Goal: Transaction & Acquisition: Purchase product/service

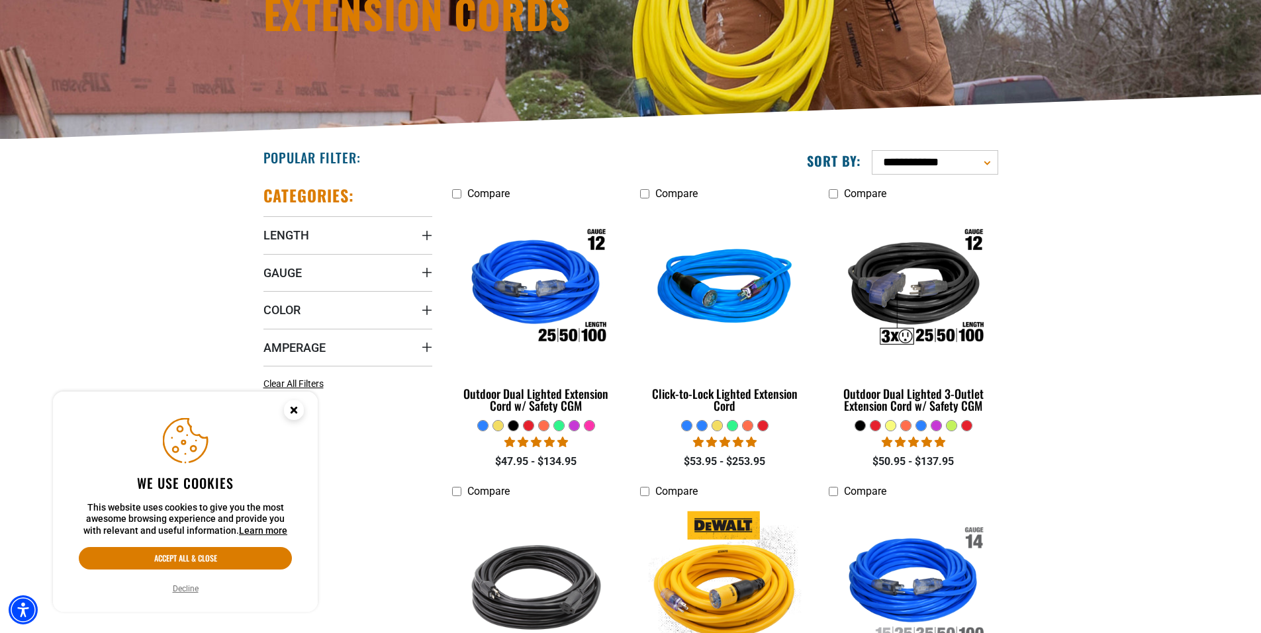
scroll to position [199, 0]
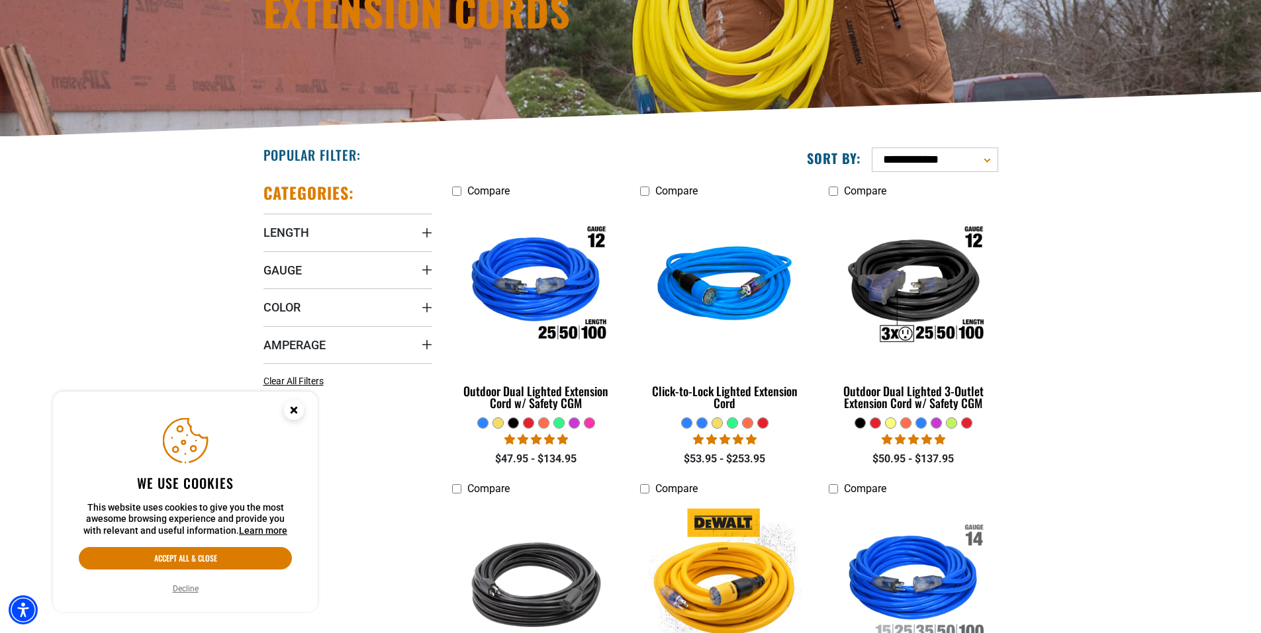
click at [295, 416] on circle "Cookie Consent" at bounding box center [294, 410] width 20 height 20
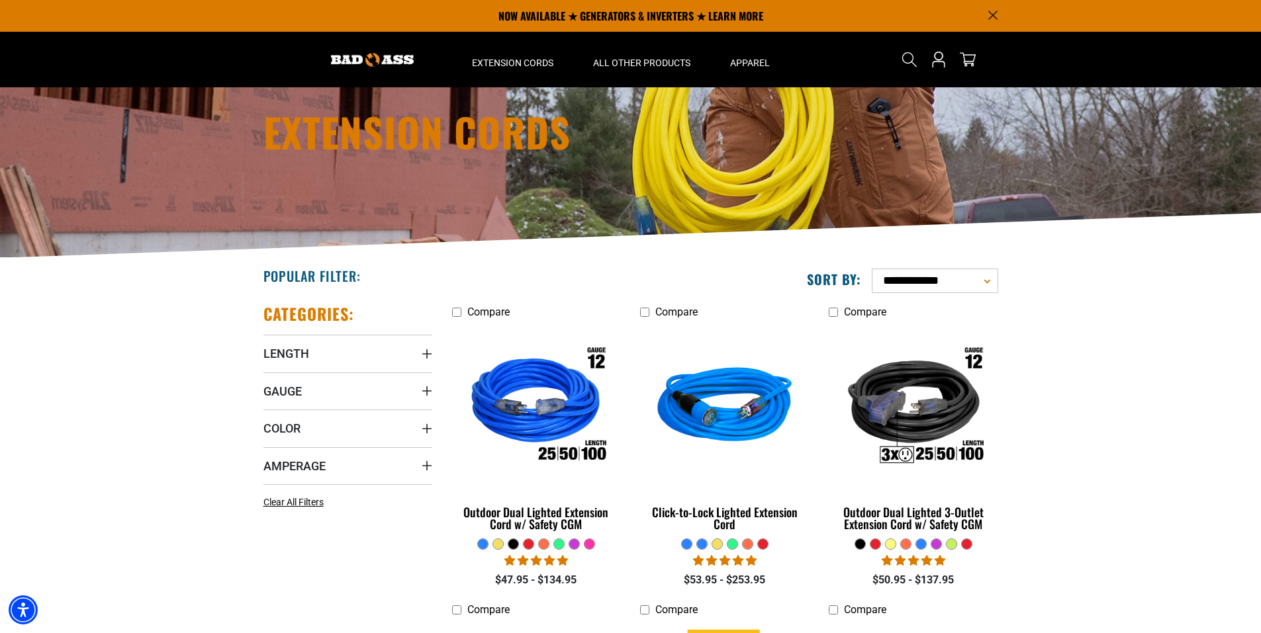
scroll to position [66, 0]
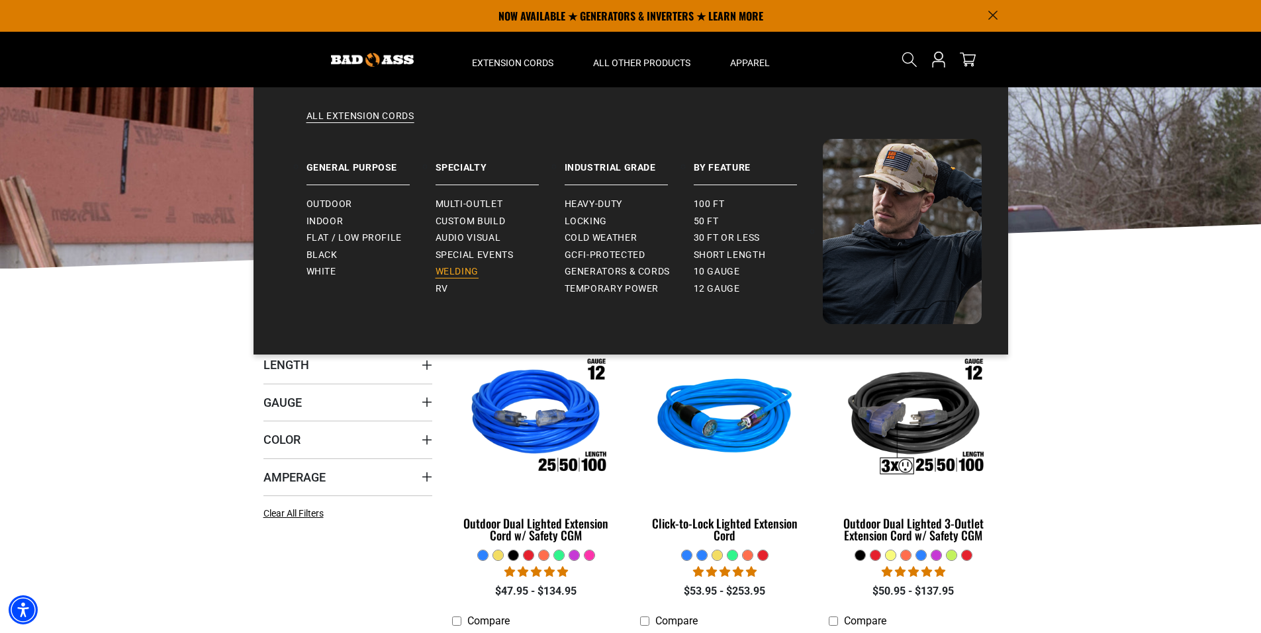
click at [470, 272] on span "Welding" at bounding box center [456, 272] width 43 height 12
